Goal: Task Accomplishment & Management: Manage account settings

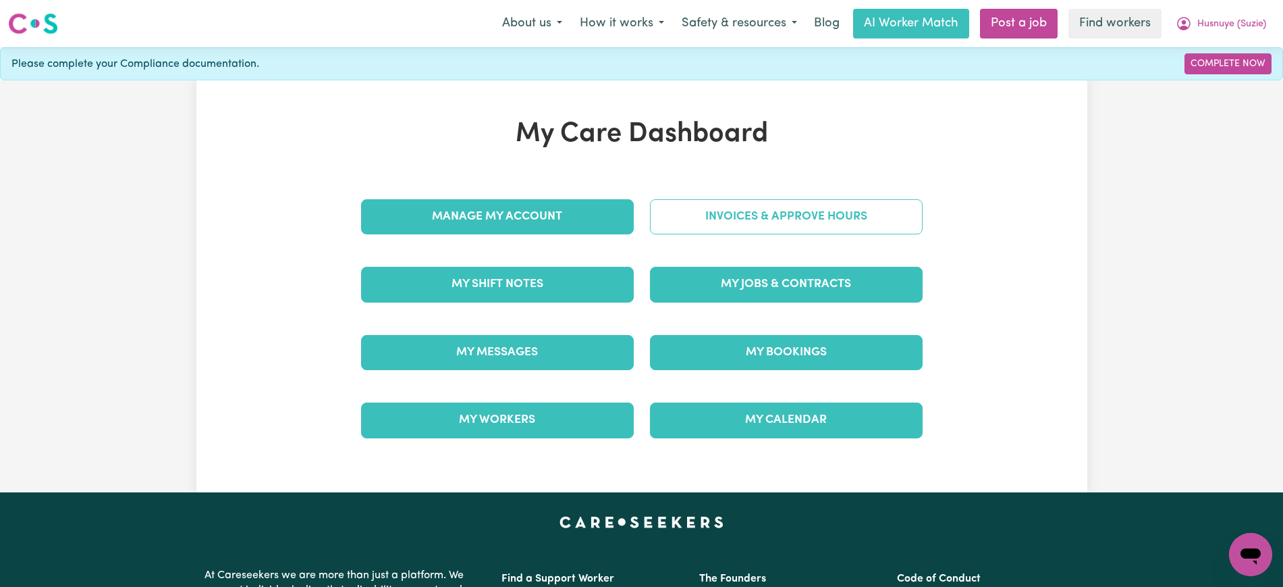
click at [692, 219] on link "Invoices & Approve Hours" at bounding box center [786, 216] width 273 height 35
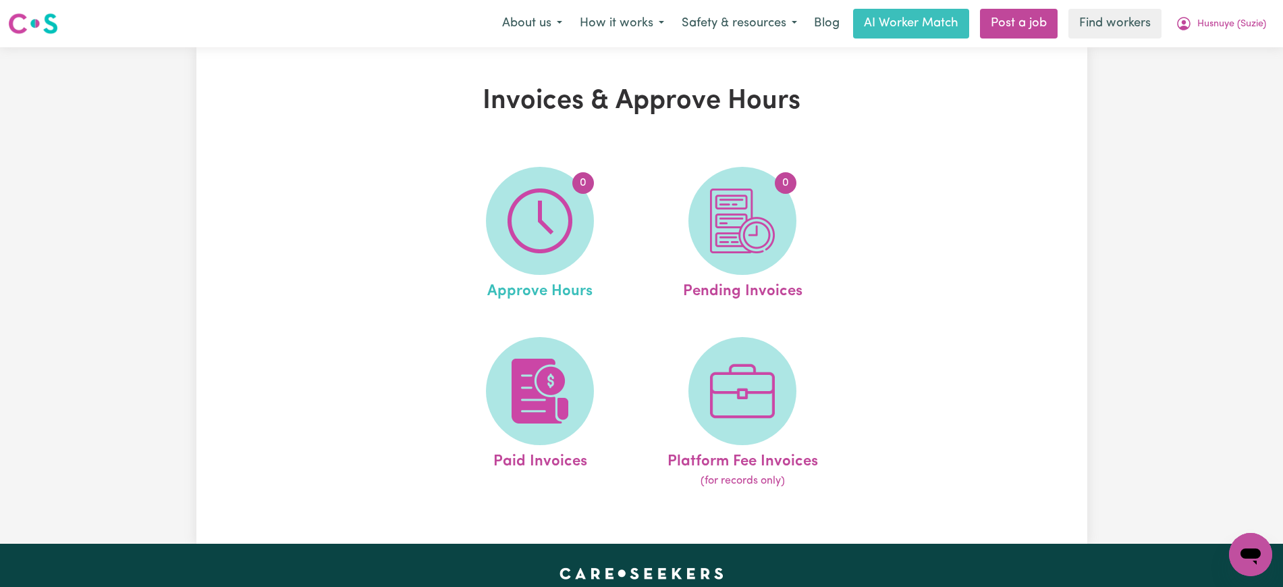
click at [495, 258] on link "0 Approve Hours" at bounding box center [540, 235] width 194 height 136
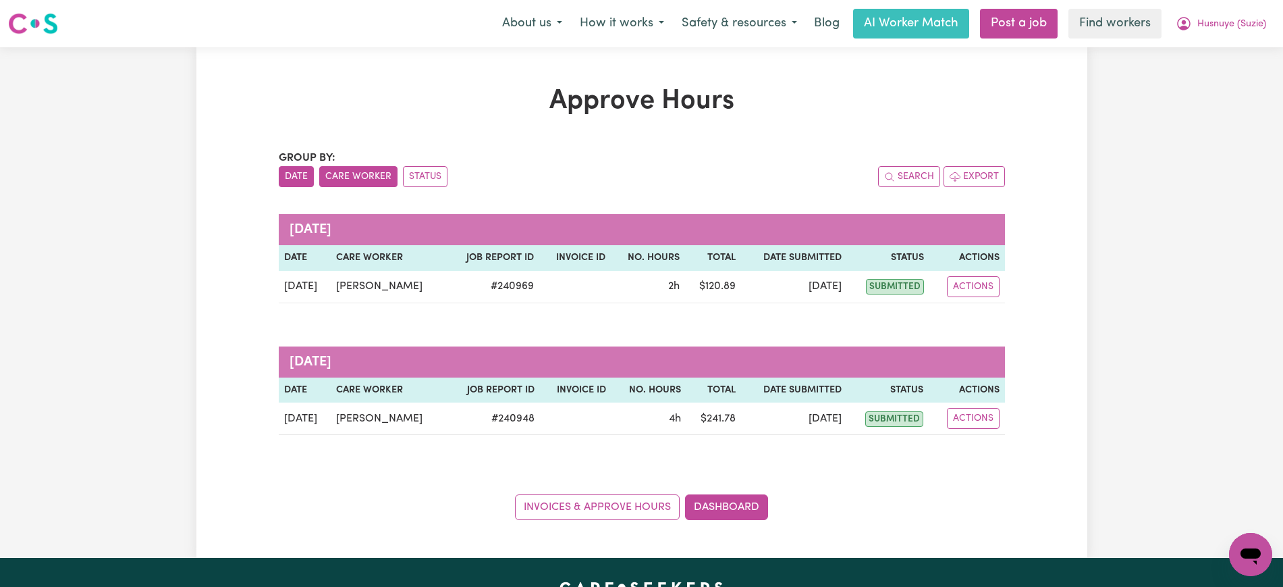
click at [350, 169] on button "Care Worker" at bounding box center [358, 176] width 78 height 21
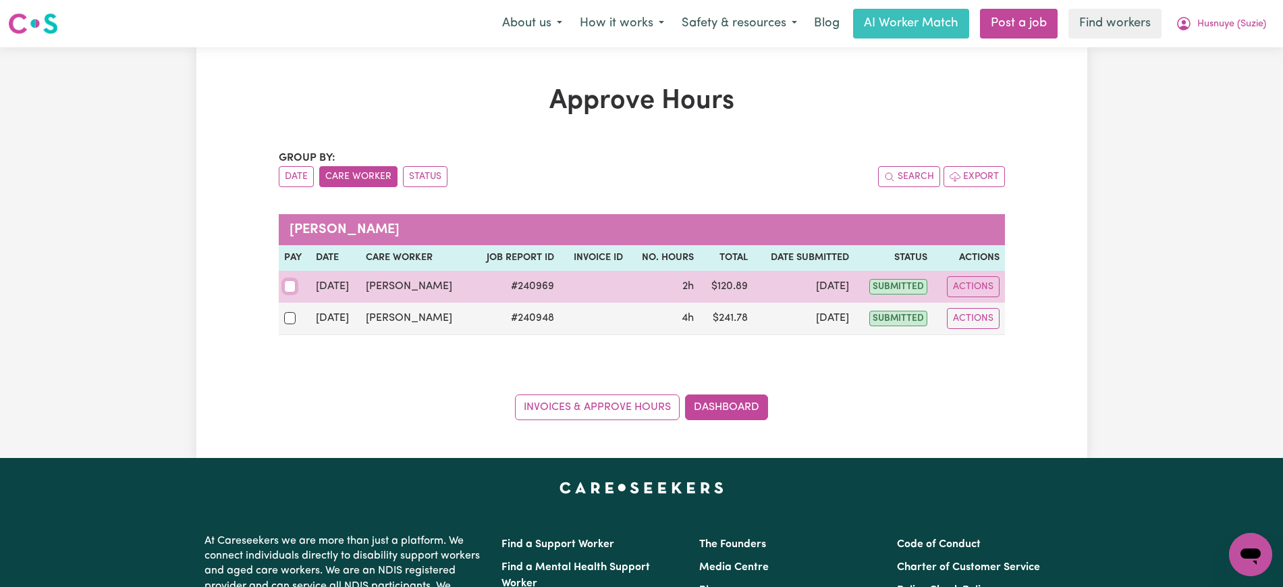
click at [291, 285] on input "checkbox" at bounding box center [290, 286] width 12 height 12
checkbox input "true"
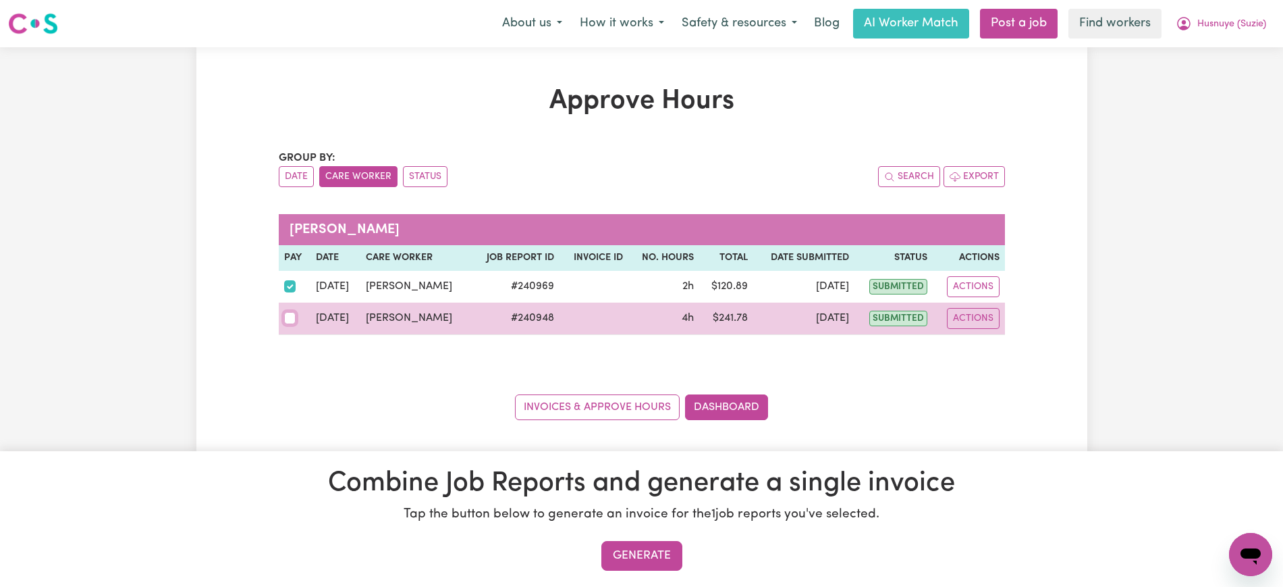
click at [291, 323] on input "checkbox" at bounding box center [290, 318] width 12 height 12
checkbox input "true"
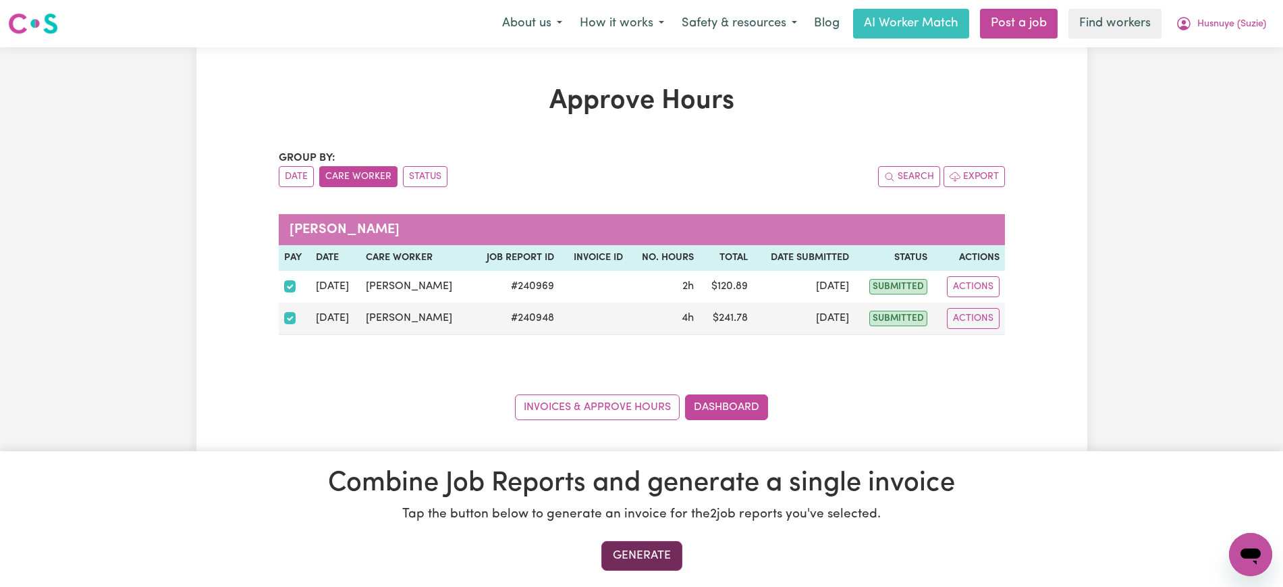
click at [641, 555] on button "Generate" at bounding box center [641, 556] width 81 height 30
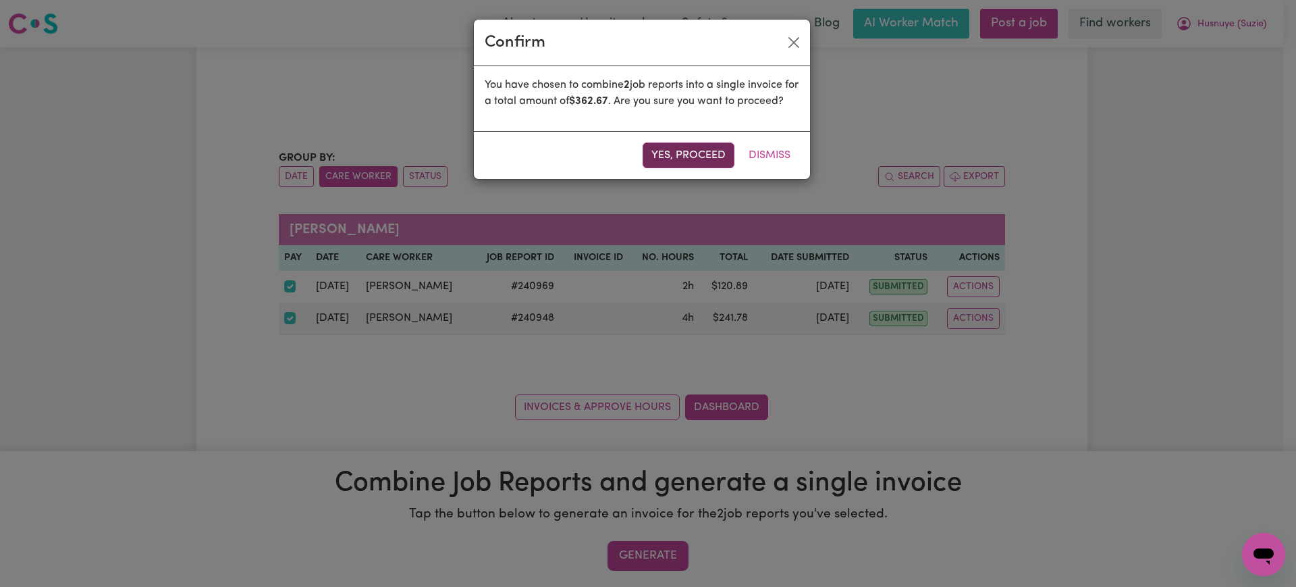
click at [699, 168] on button "Yes, proceed" at bounding box center [689, 155] width 92 height 26
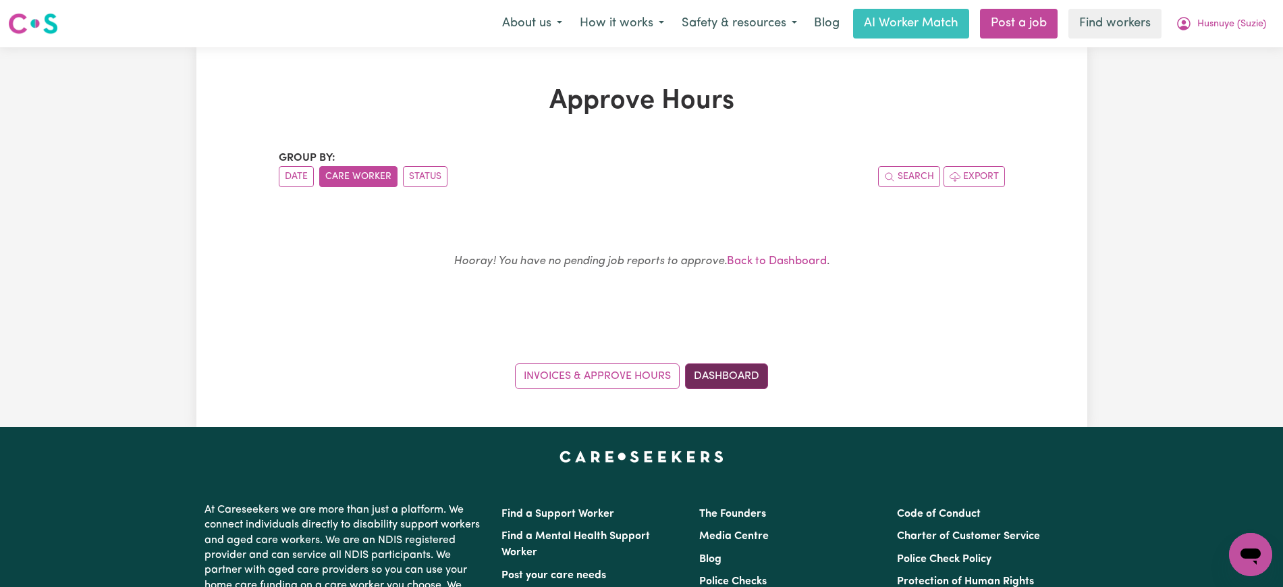
click at [757, 369] on link "Dashboard" at bounding box center [726, 376] width 83 height 26
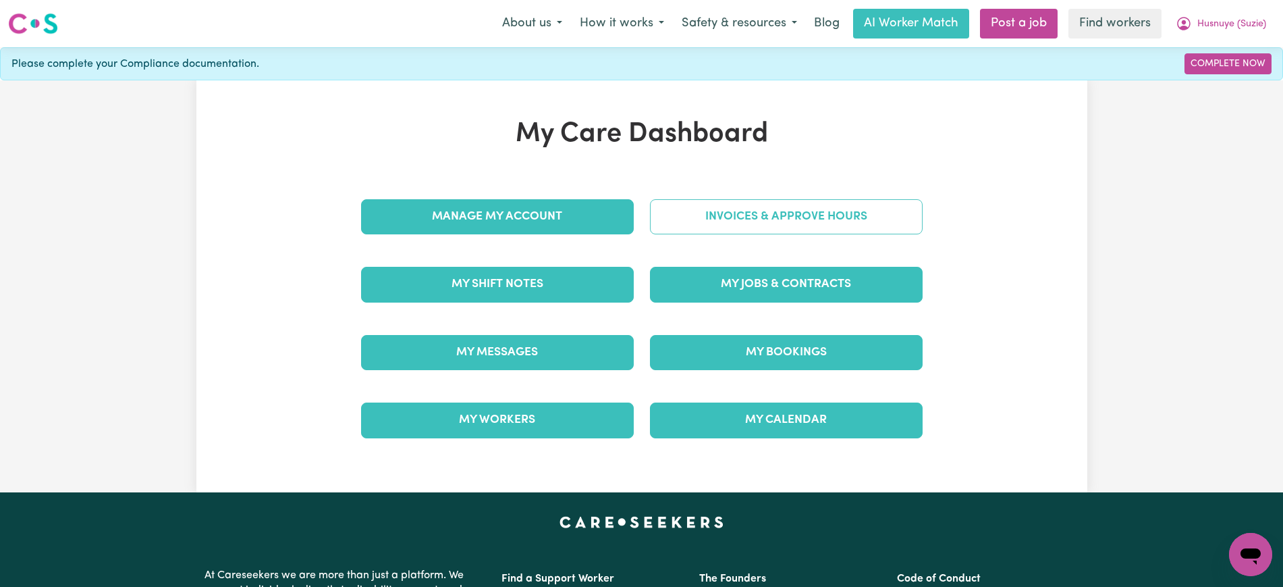
click at [784, 208] on link "Invoices & Approve Hours" at bounding box center [786, 216] width 273 height 35
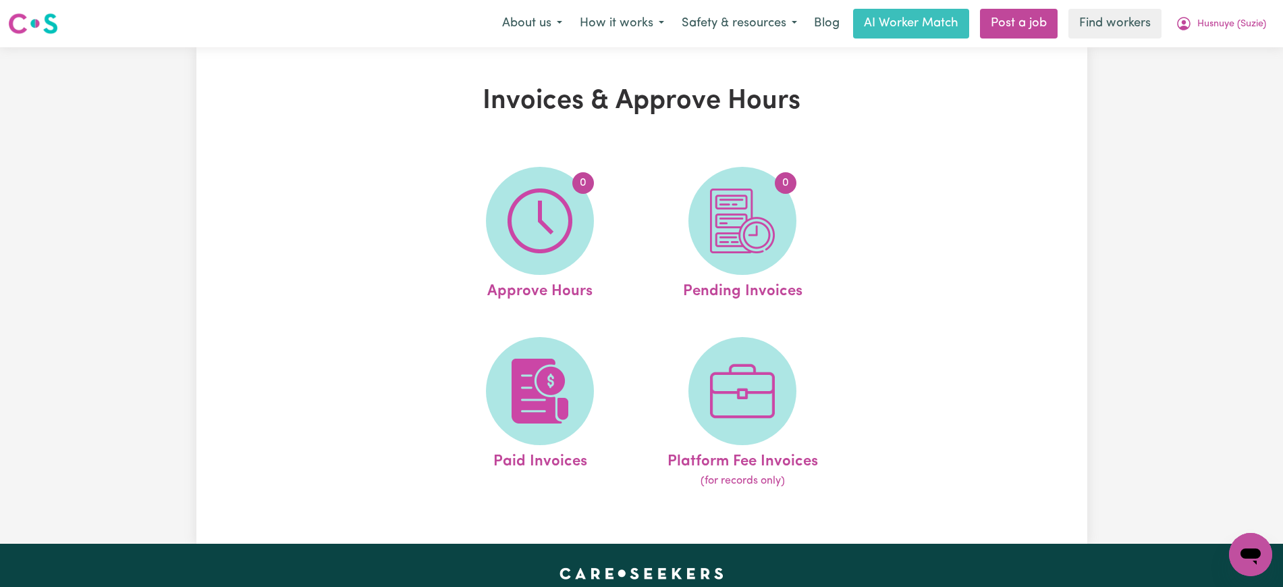
click at [786, 229] on span "0" at bounding box center [742, 221] width 108 height 108
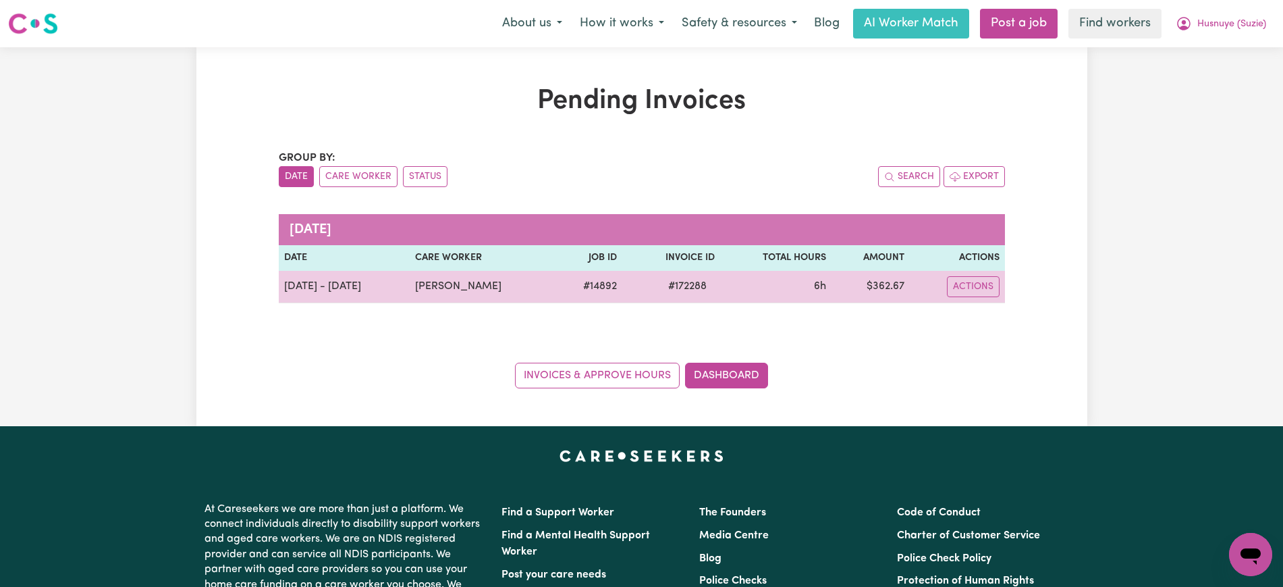
click at [677, 285] on span "# 172288" at bounding box center [687, 286] width 55 height 16
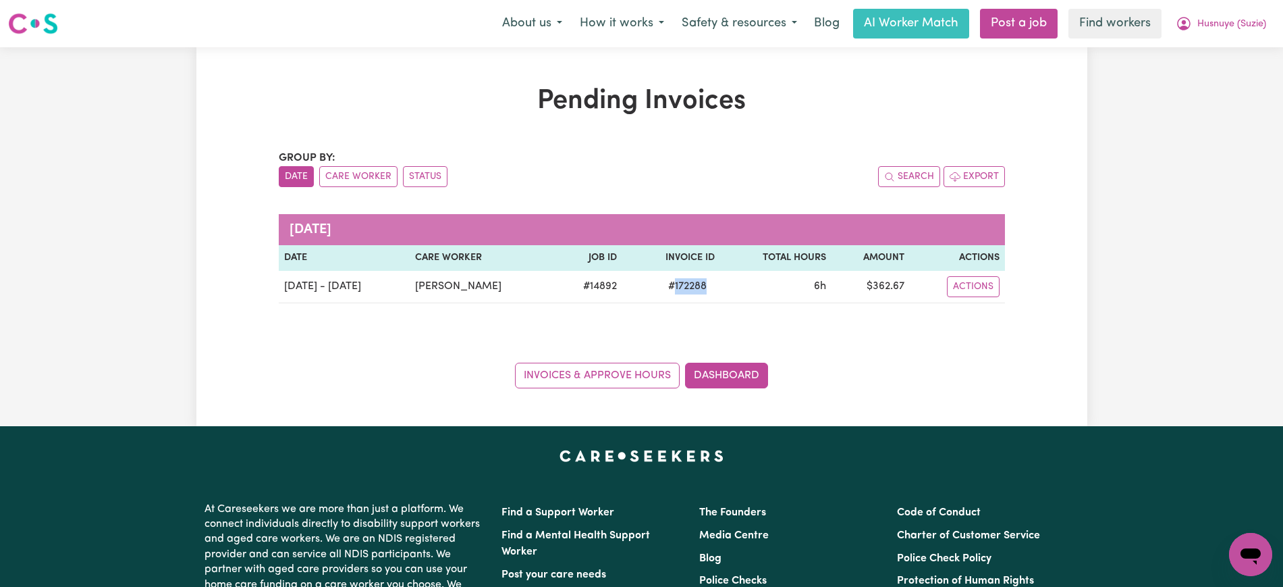
copy span "172288"
click at [1212, 20] on span "Husnuye (Suzie)" at bounding box center [1231, 24] width 69 height 15
click at [1220, 70] on link "Logout" at bounding box center [1221, 78] width 107 height 26
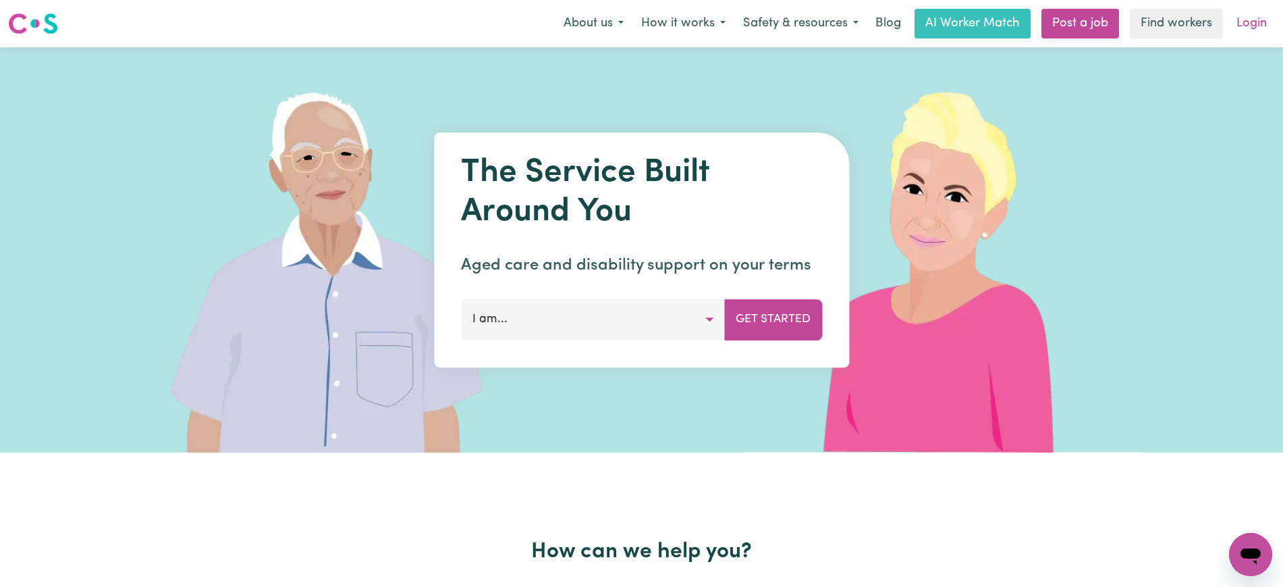
click at [1245, 26] on link "Login" at bounding box center [1251, 24] width 47 height 30
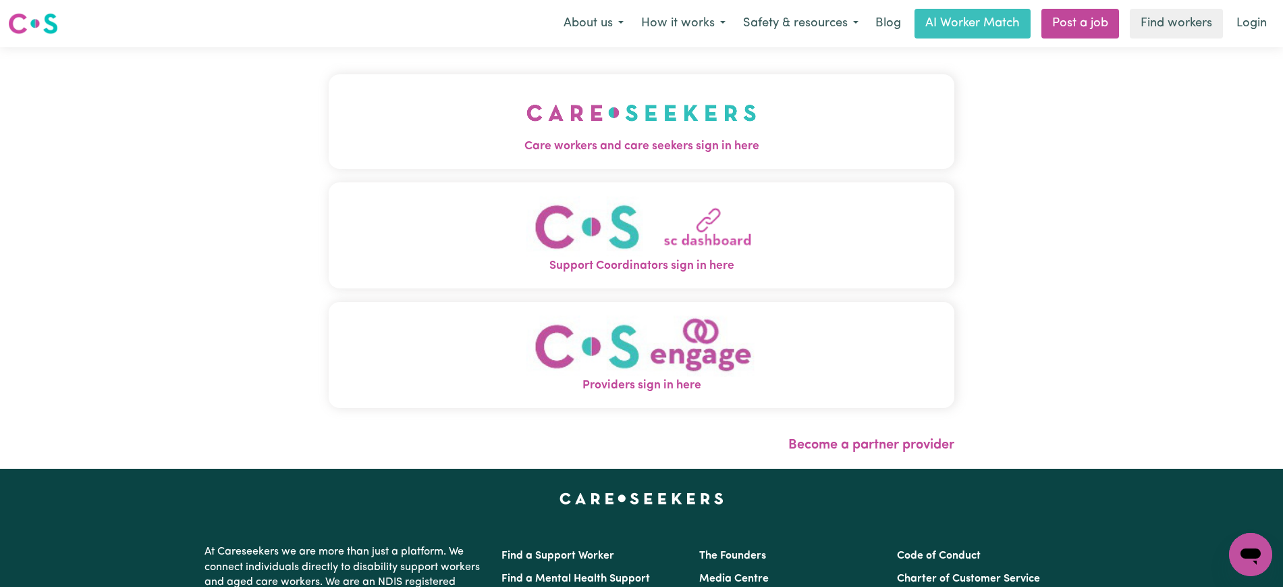
click at [452, 115] on button "Care workers and care seekers sign in here" at bounding box center [642, 121] width 626 height 94
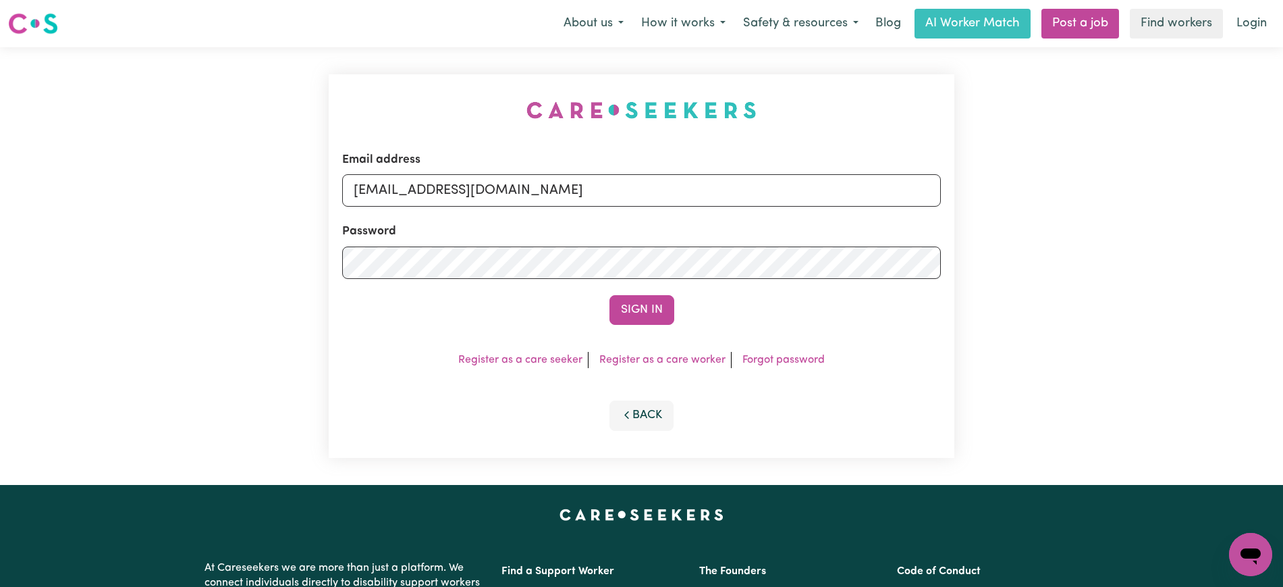
drag, startPoint x: 379, startPoint y: 96, endPoint x: 421, endPoint y: 140, distance: 60.6
click at [379, 95] on div "Email address [EMAIL_ADDRESS][DOMAIN_NAME] Password Sign In Register as a care …" at bounding box center [642, 265] width 642 height 437
drag, startPoint x: 425, startPoint y: 185, endPoint x: 1295, endPoint y: 305, distance: 878.9
click at [1282, 289] on html "Menu About us How it works Safety & resources Blog AI Worker Match Post a job F…" at bounding box center [641, 511] width 1283 height 1022
type input "[EMAIL_ADDRESS][DOMAIN_NAME]"
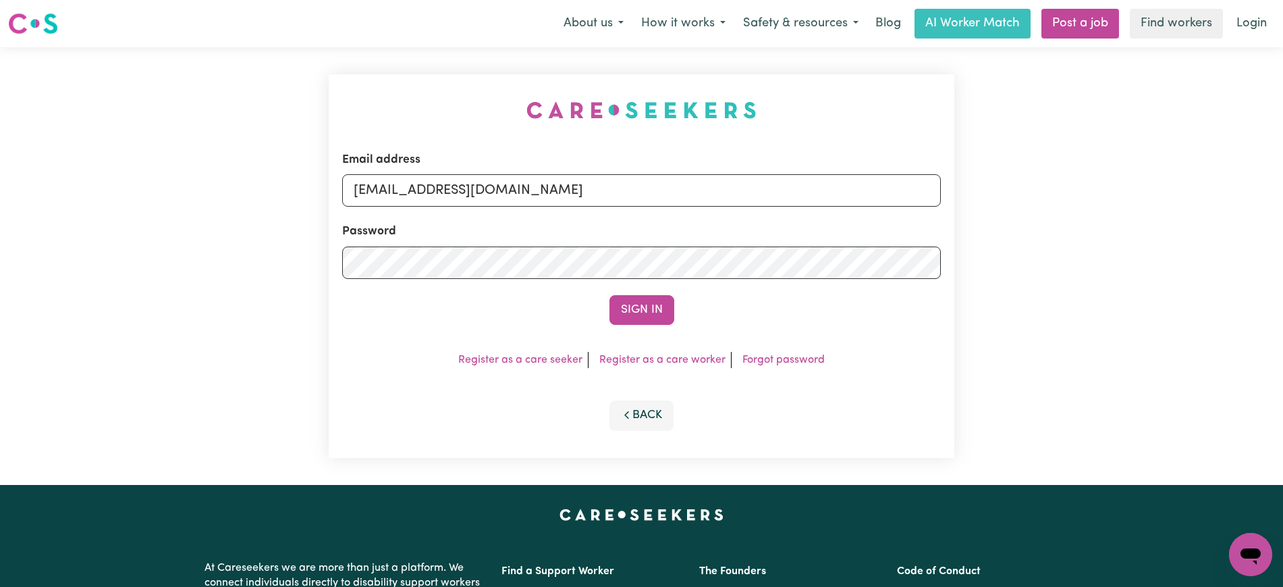
click at [609, 295] on button "Sign In" at bounding box center [641, 310] width 65 height 30
